Goal: Task Accomplishment & Management: Manage account settings

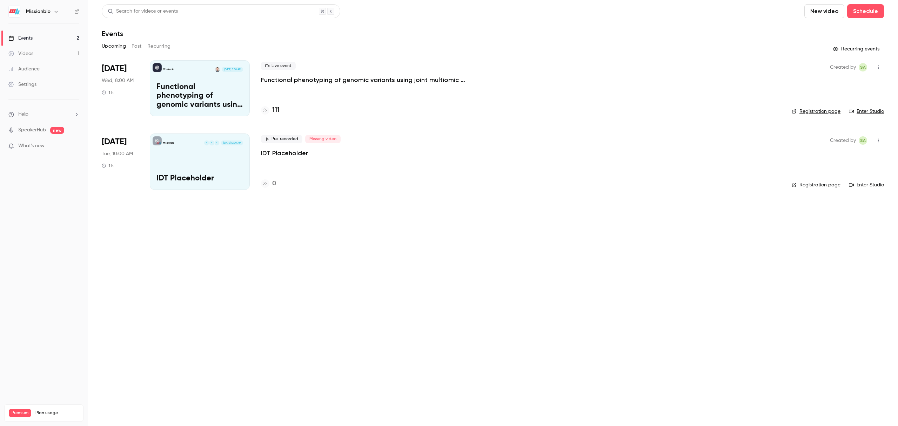
click at [204, 93] on p "Functional phenotyping of genomic variants using joint multiomic single-cell DN…" at bounding box center [199, 96] width 87 height 27
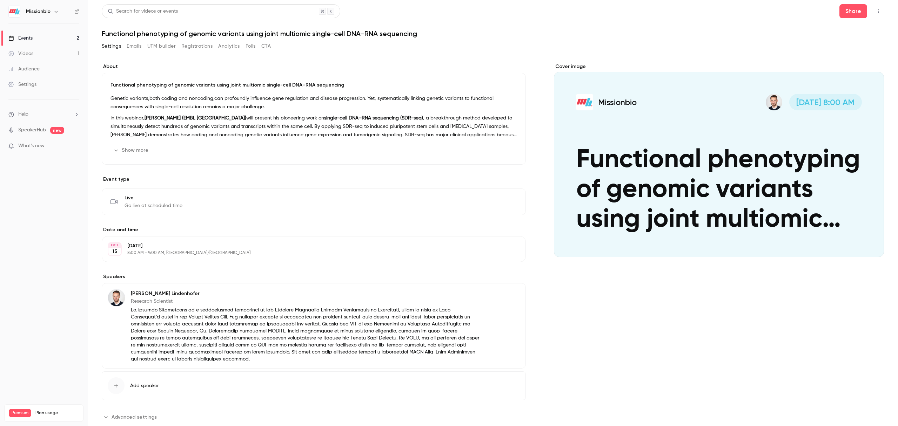
click at [197, 45] on button "Registrations" at bounding box center [196, 46] width 31 height 11
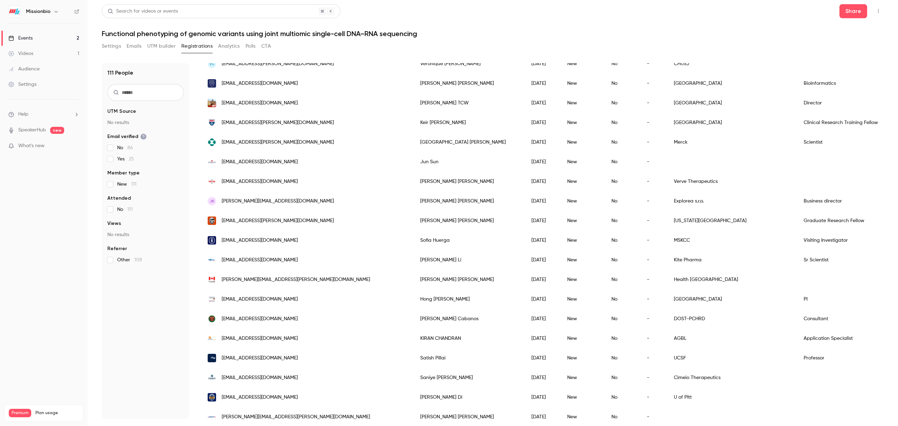
scroll to position [127, 0]
